Goal: Information Seeking & Learning: Learn about a topic

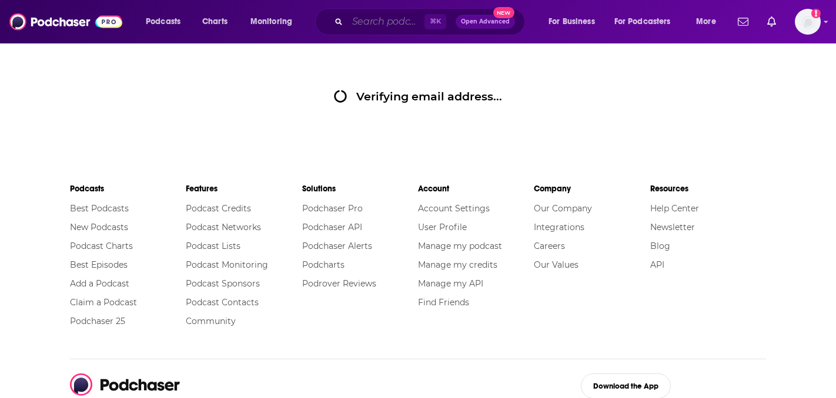
click at [354, 21] on input "Search podcasts, credits, & more..." at bounding box center [385, 21] width 77 height 19
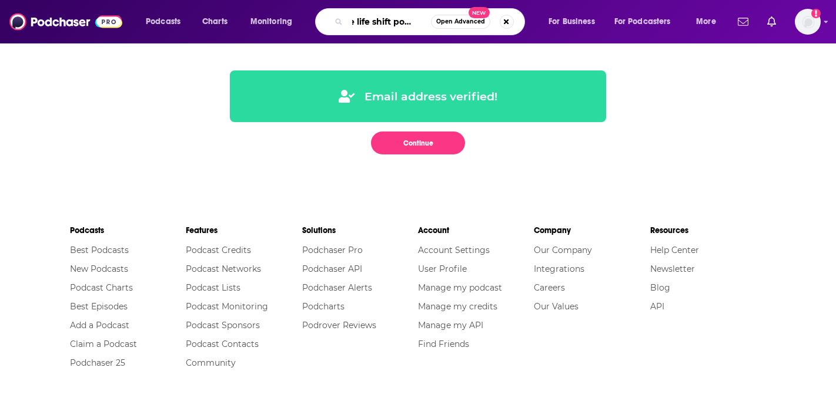
scroll to position [0, 16]
type input "the life shift podcast"
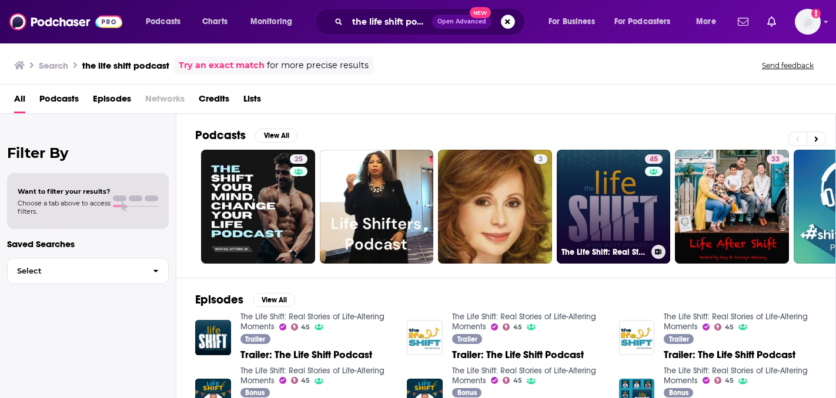
click at [613, 189] on link "45 The Life Shift: Real Stories of Life-Altering Moments" at bounding box center [613, 207] width 114 height 114
